Goal: Find specific page/section: Find specific page/section

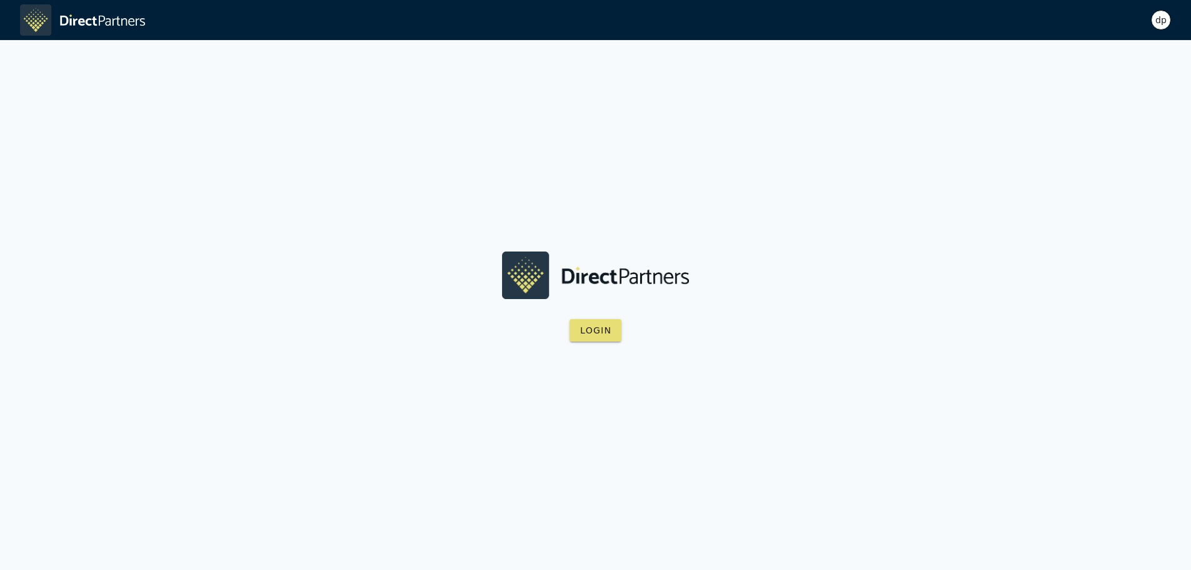
click at [1158, 23] on div "dp" at bounding box center [1161, 20] width 20 height 20
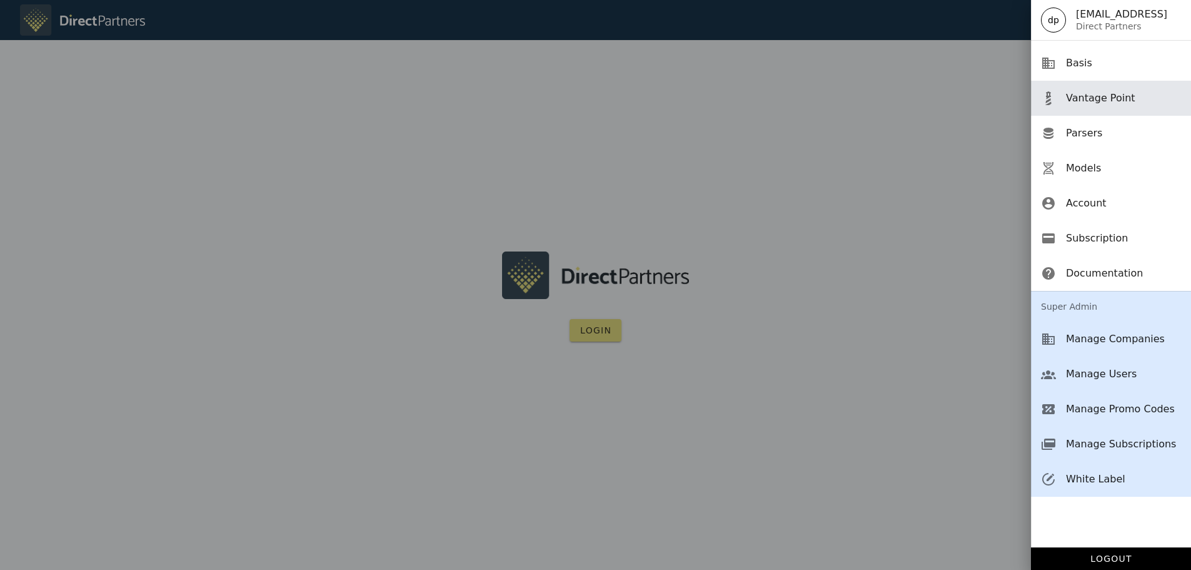
click at [1117, 99] on div "Vantage Point" at bounding box center [1123, 98] width 115 height 12
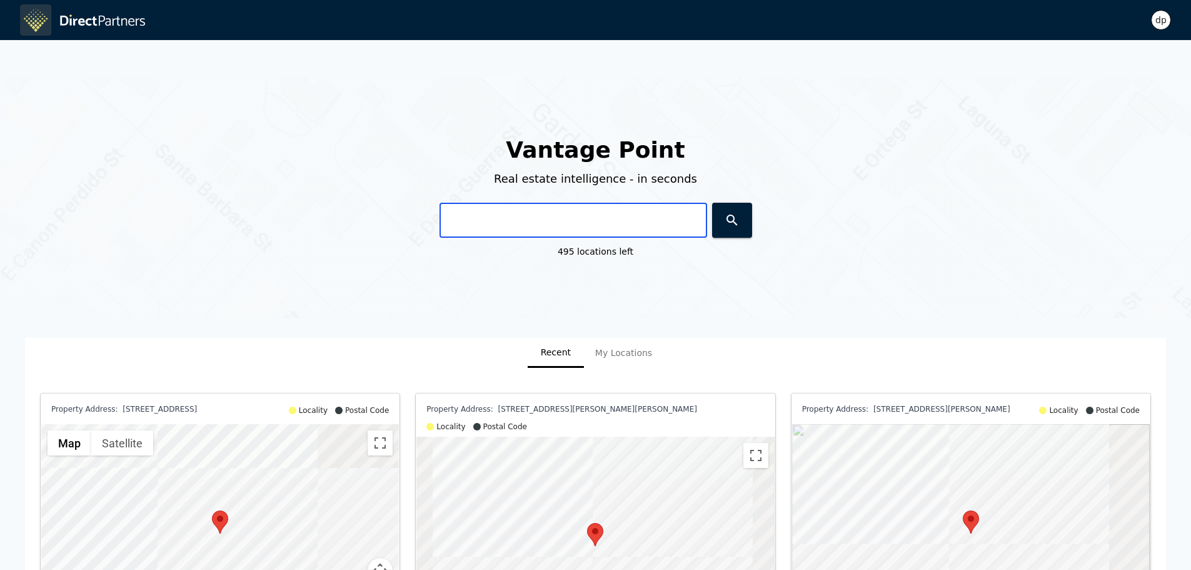
click at [501, 226] on input "text" at bounding box center [573, 220] width 268 height 35
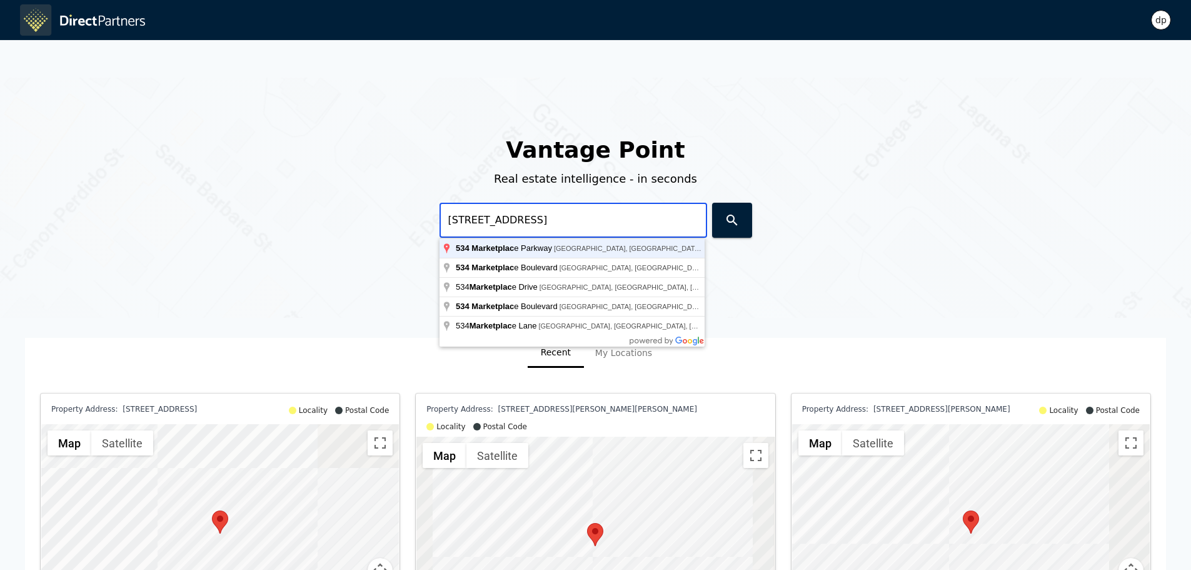
type input "[STREET_ADDRESS]"
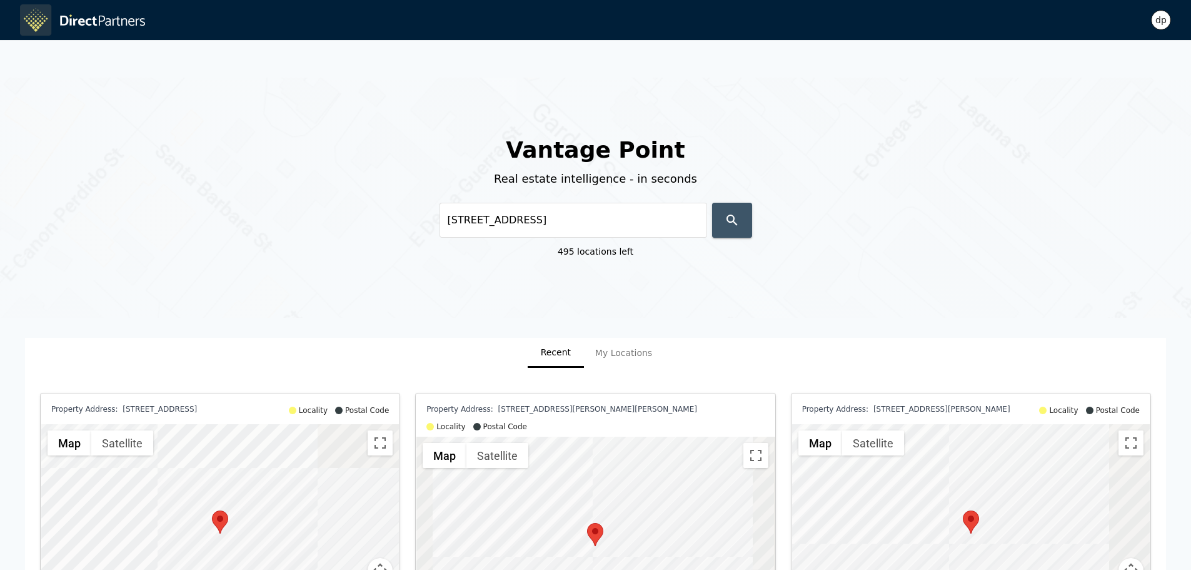
click at [733, 209] on button "button" at bounding box center [732, 220] width 40 height 35
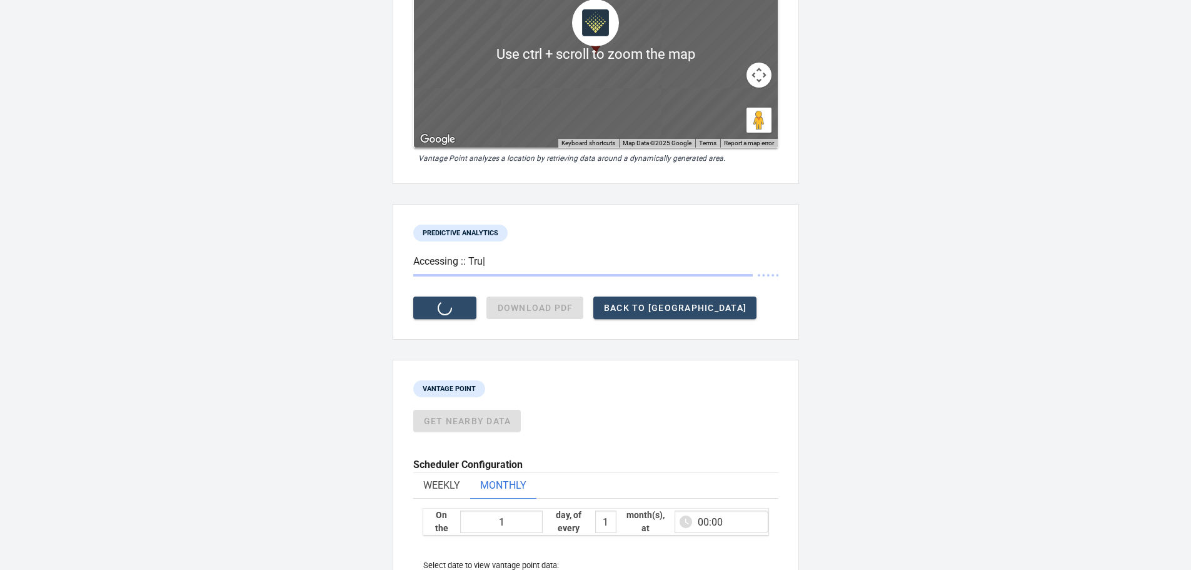
scroll to position [250, 0]
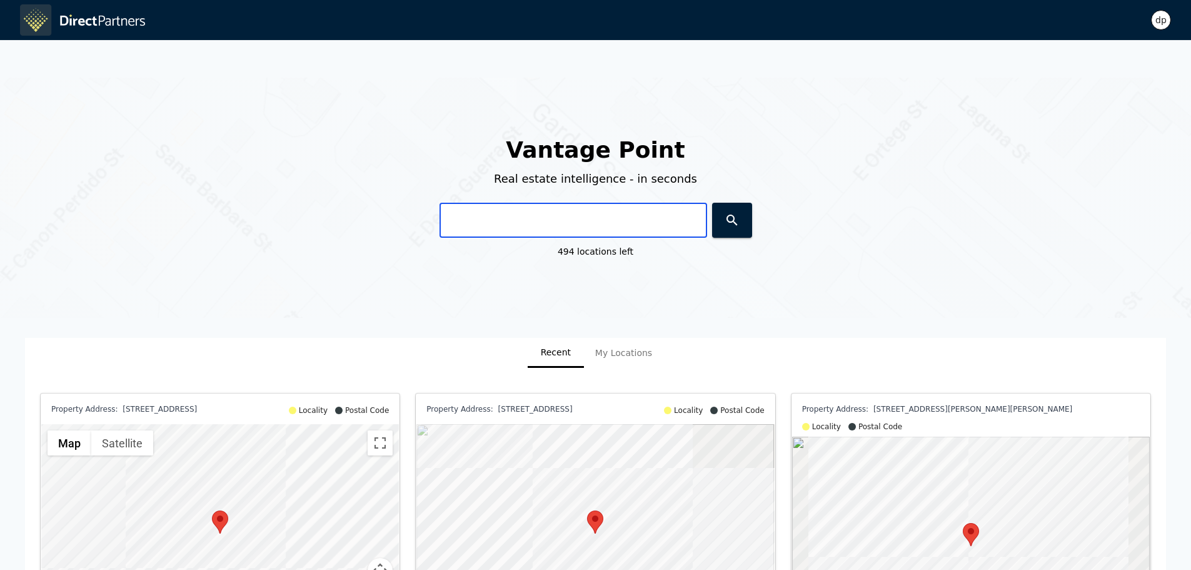
click at [471, 218] on input "text" at bounding box center [573, 220] width 268 height 35
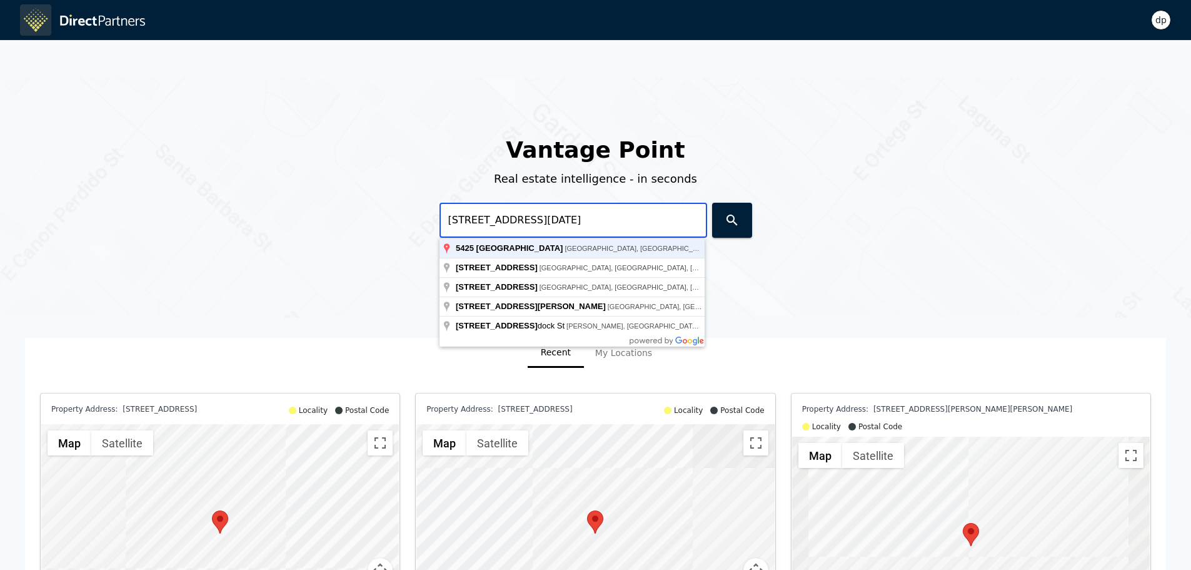
type input "[STREET_ADDRESS][DATE]"
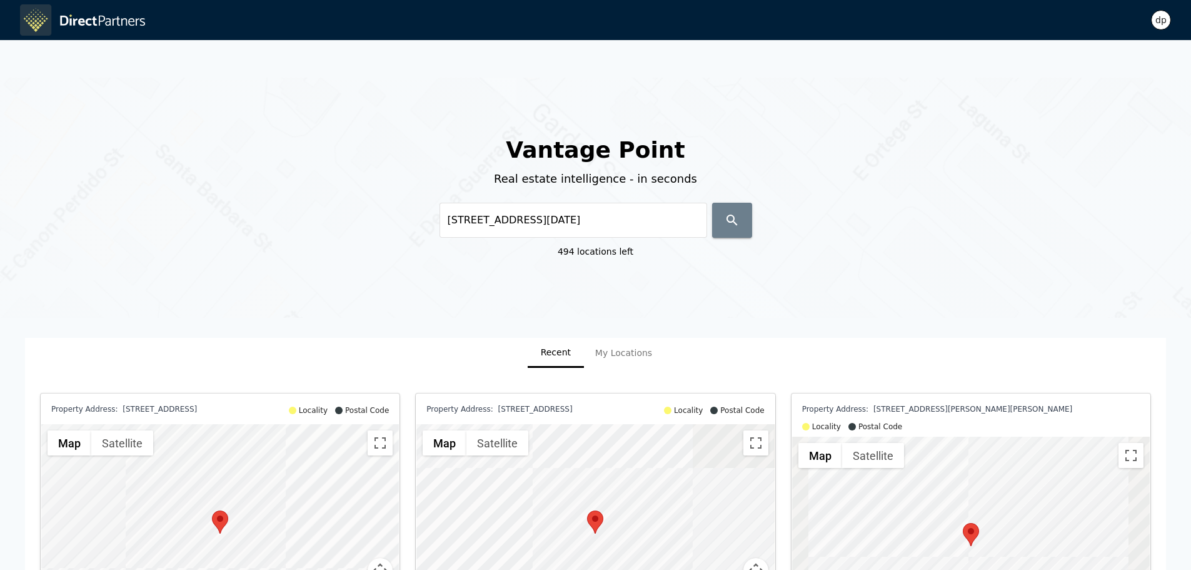
click at [743, 208] on button "button" at bounding box center [732, 220] width 40 height 35
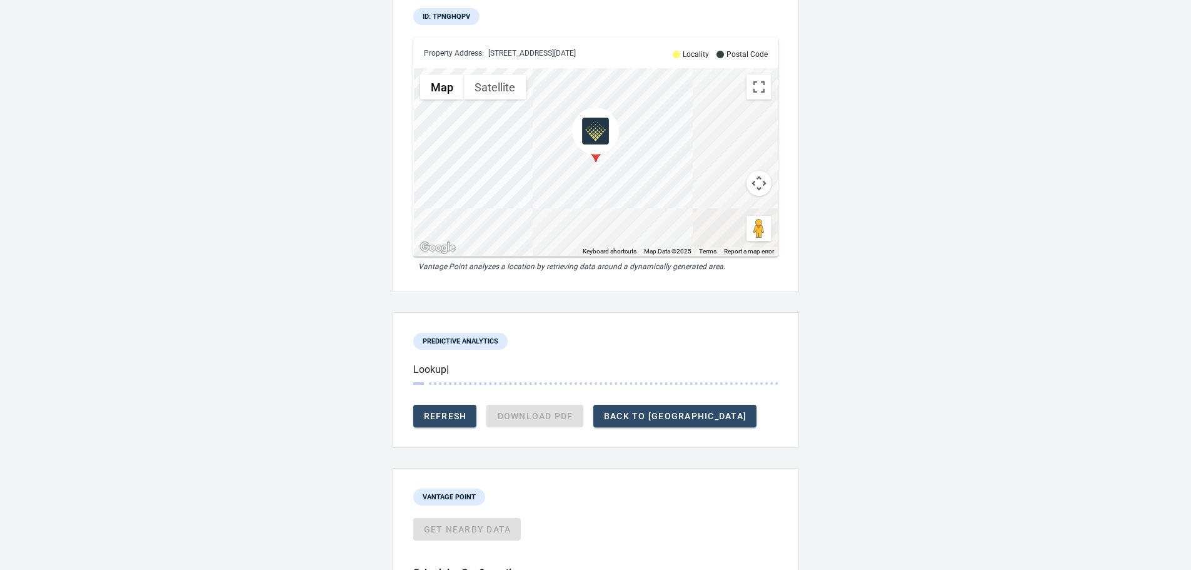
scroll to position [125, 0]
